Goal: Find contact information: Find contact information

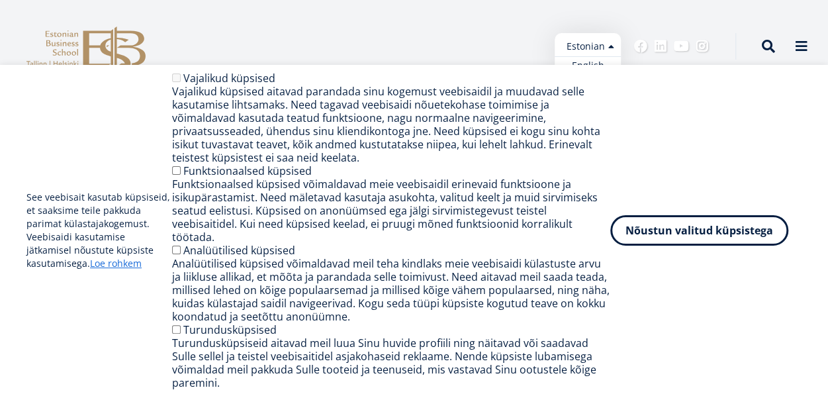
click at [609, 40] on ul "Estonian English" at bounding box center [588, 54] width 66 height 42
click at [588, 67] on link "English" at bounding box center [588, 65] width 66 height 19
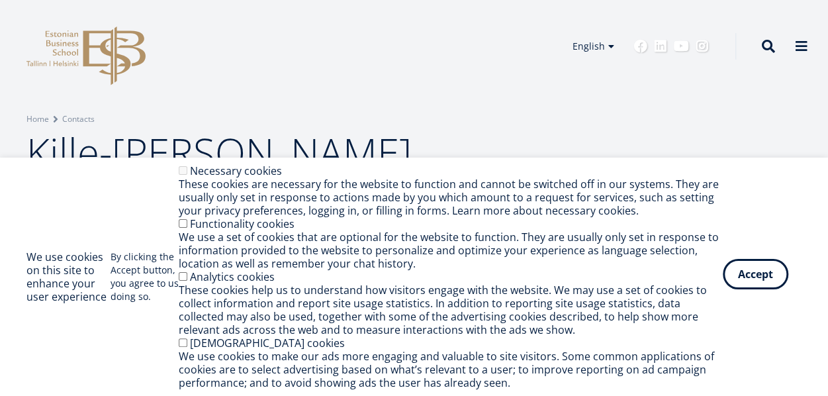
click at [748, 273] on button "Accept" at bounding box center [756, 274] width 66 height 30
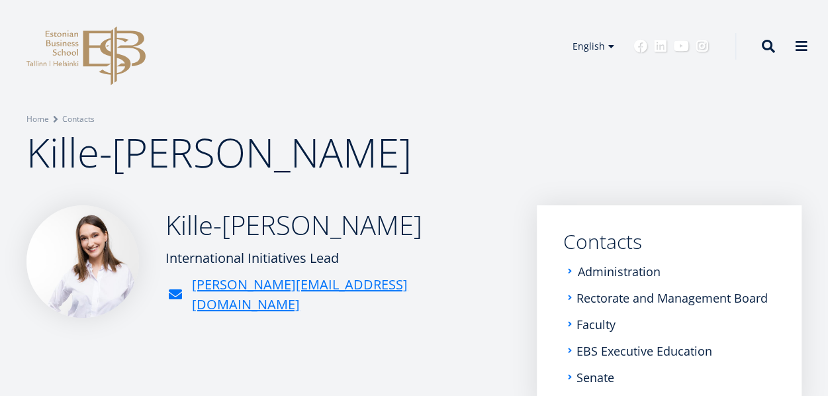
click at [621, 277] on link "Administration" at bounding box center [619, 271] width 83 height 13
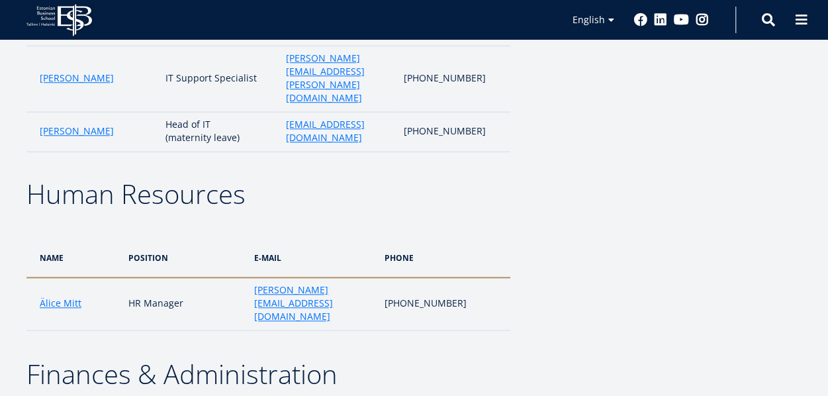
scroll to position [2912, 0]
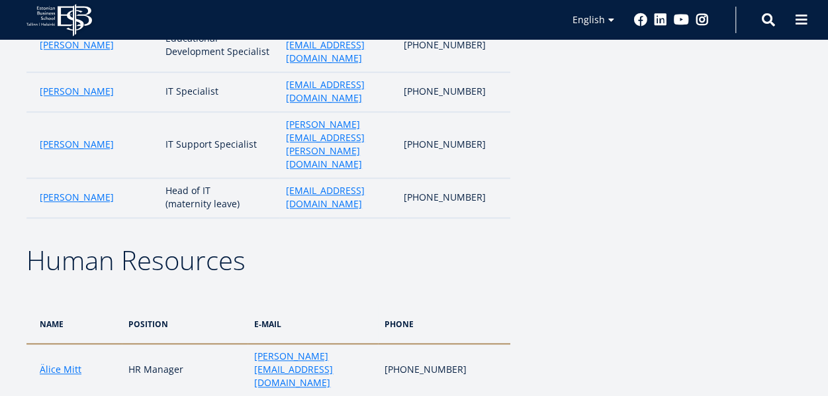
drag, startPoint x: 693, startPoint y: 229, endPoint x: 787, endPoint y: 167, distance: 112.3
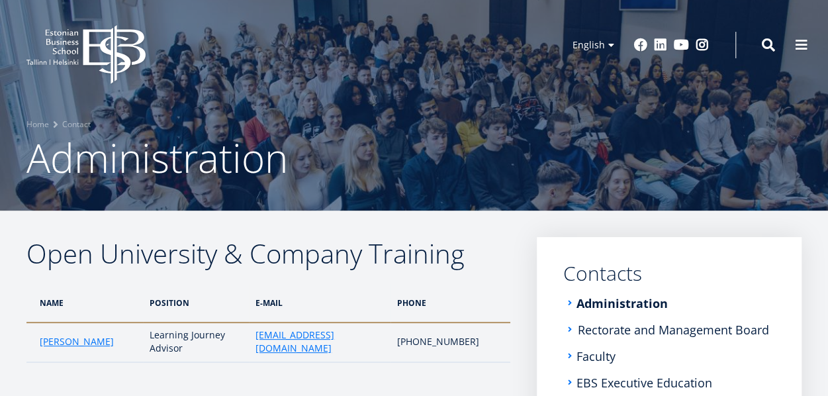
scroll to position [68, 0]
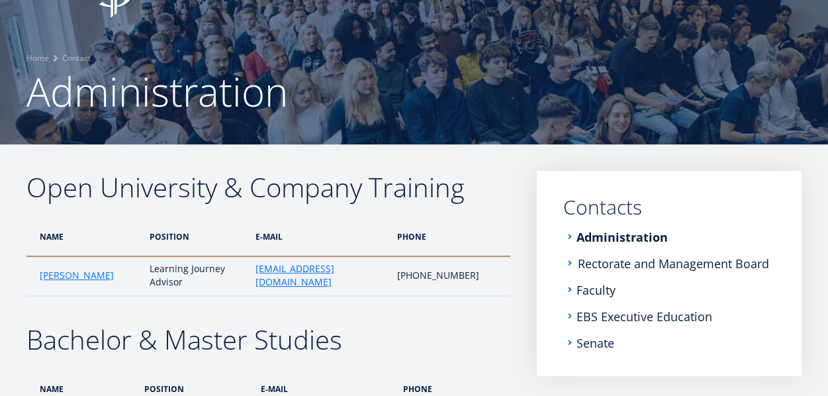
click at [602, 262] on link "Rectorate and Management Board" at bounding box center [673, 263] width 191 height 13
